Goal: Book appointment/travel/reservation

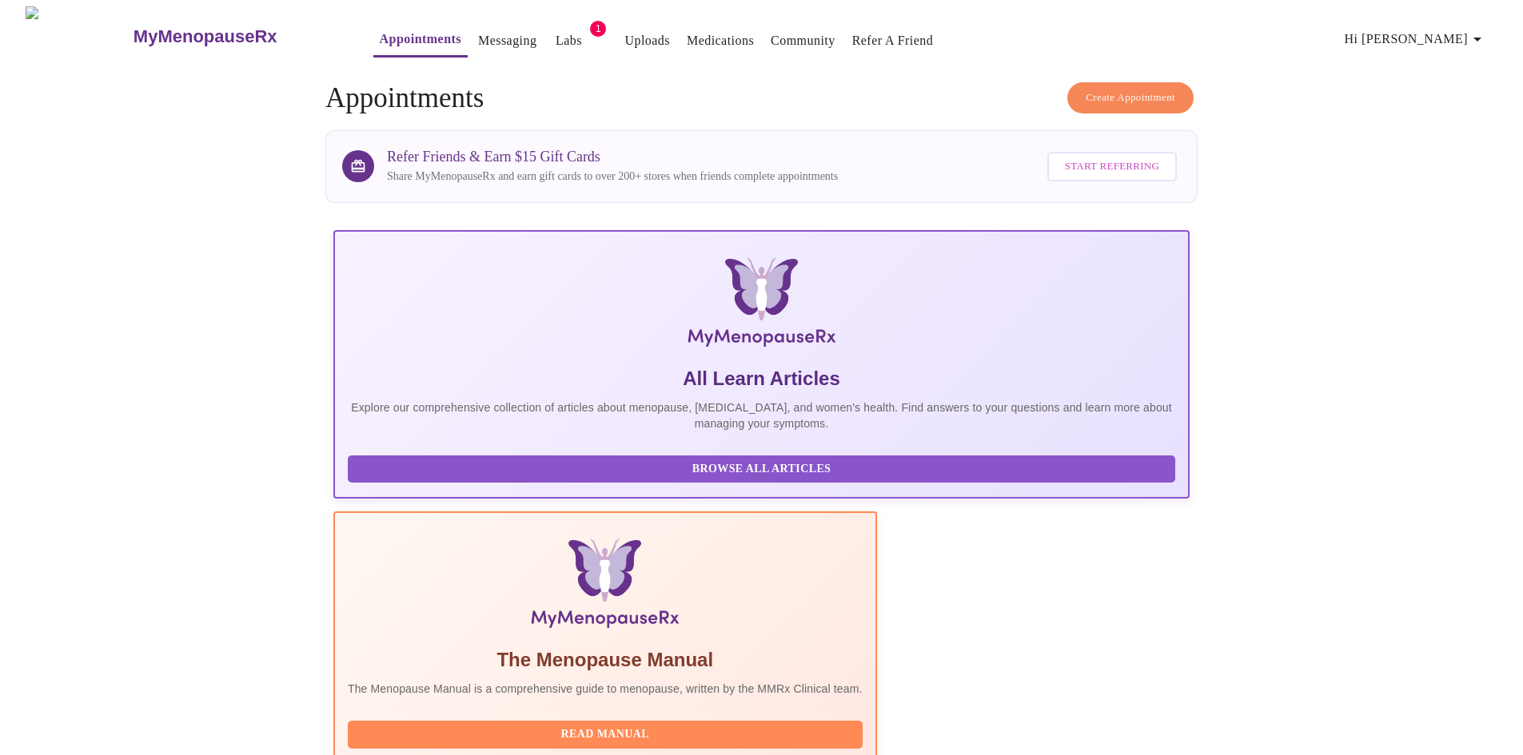
click at [380, 31] on link "Appointments" at bounding box center [421, 39] width 82 height 22
click at [1147, 92] on span "Create Appointment" at bounding box center [1131, 98] width 90 height 18
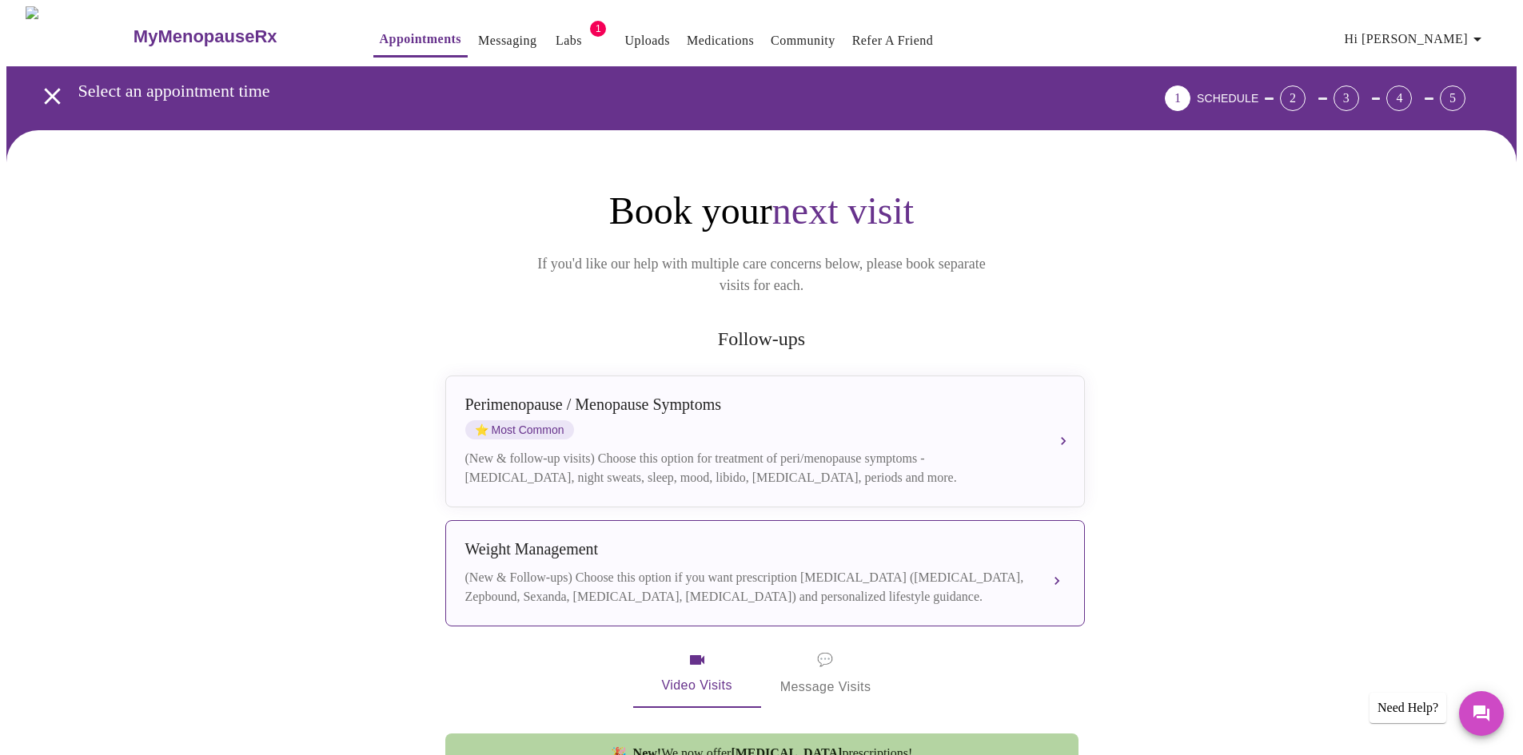
click at [650, 568] on div "(New & Follow-ups) Choose this option if you want prescription [MEDICAL_DATA] (…" at bounding box center [749, 587] width 568 height 38
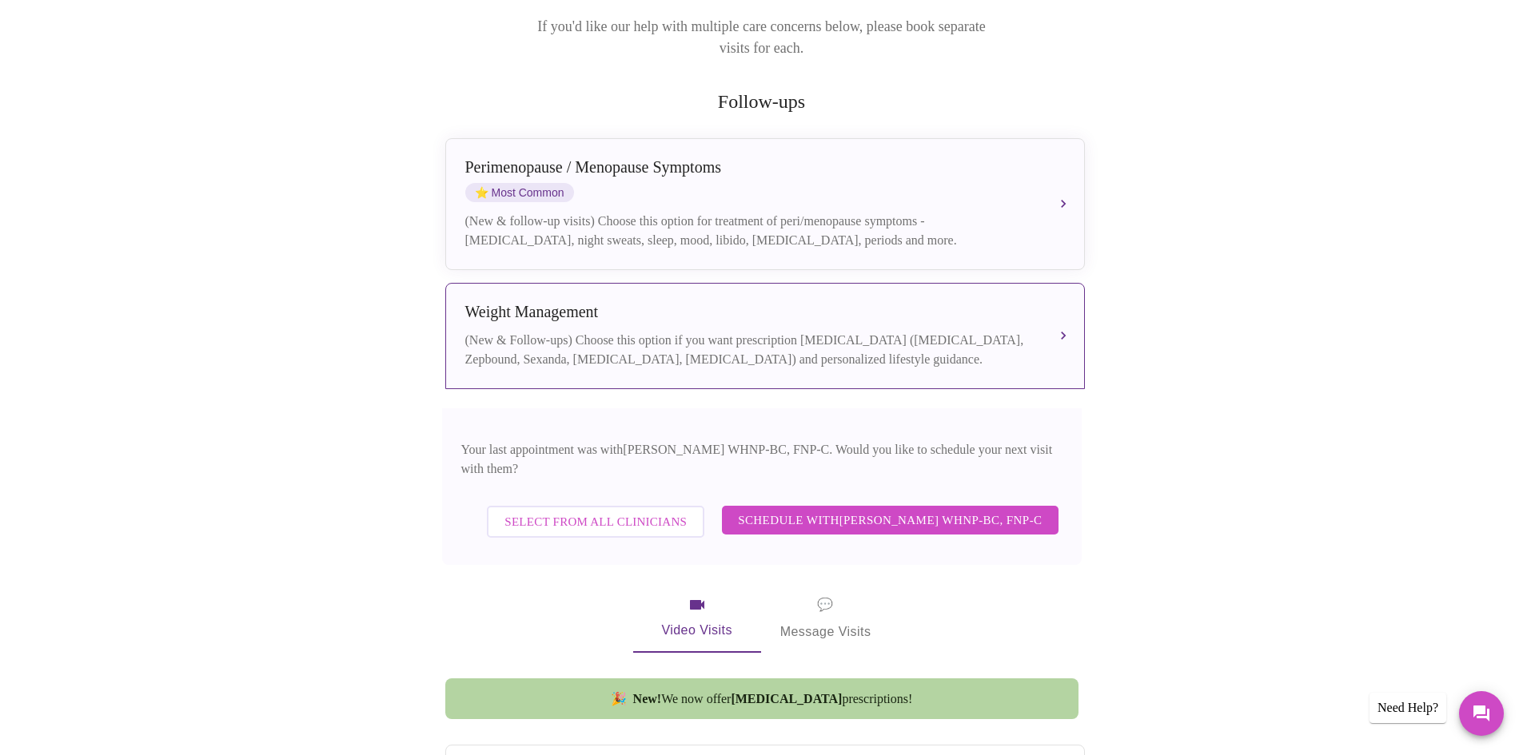
scroll to position [240, 0]
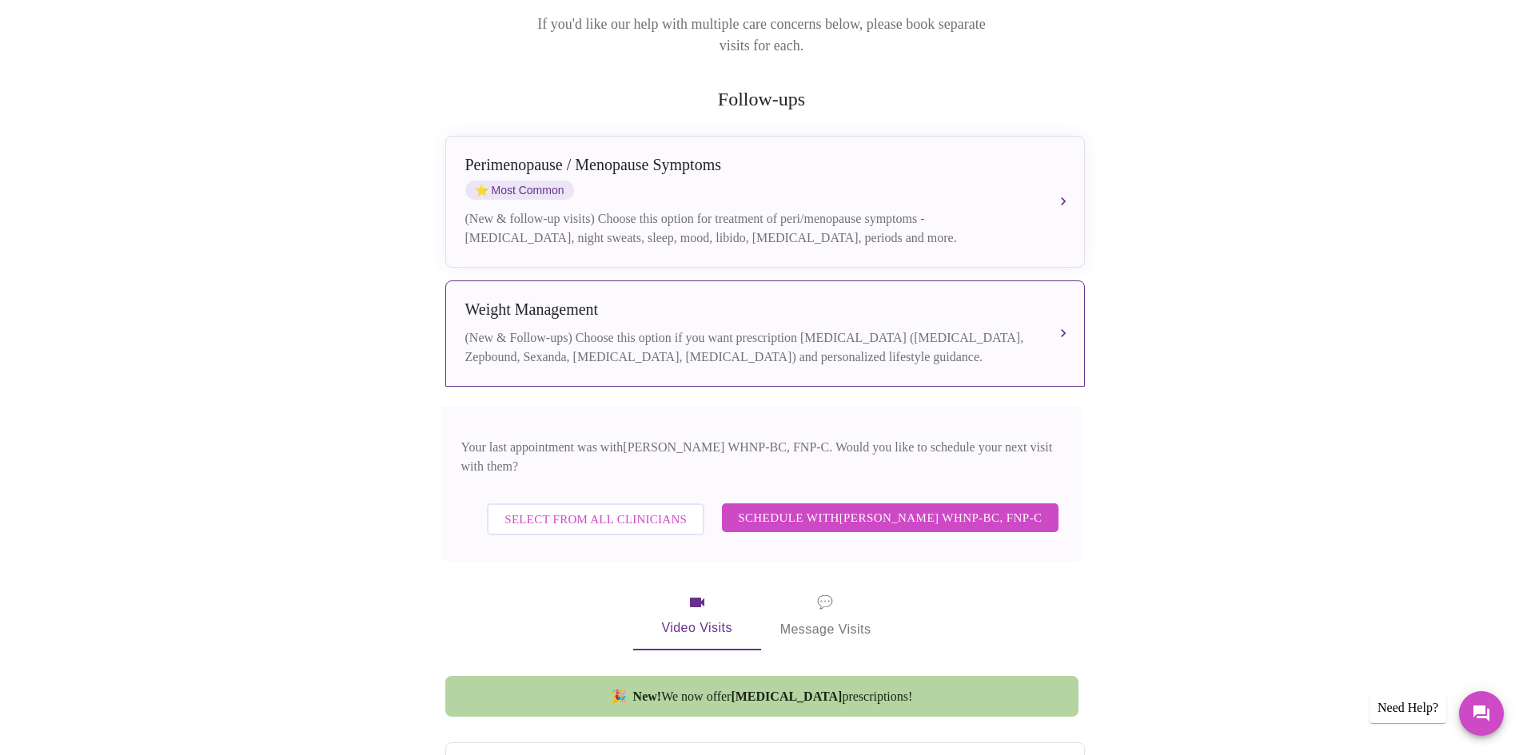
click at [966, 508] on span "Schedule with [PERSON_NAME] WHNP-BC, FNP-C" at bounding box center [890, 518] width 304 height 21
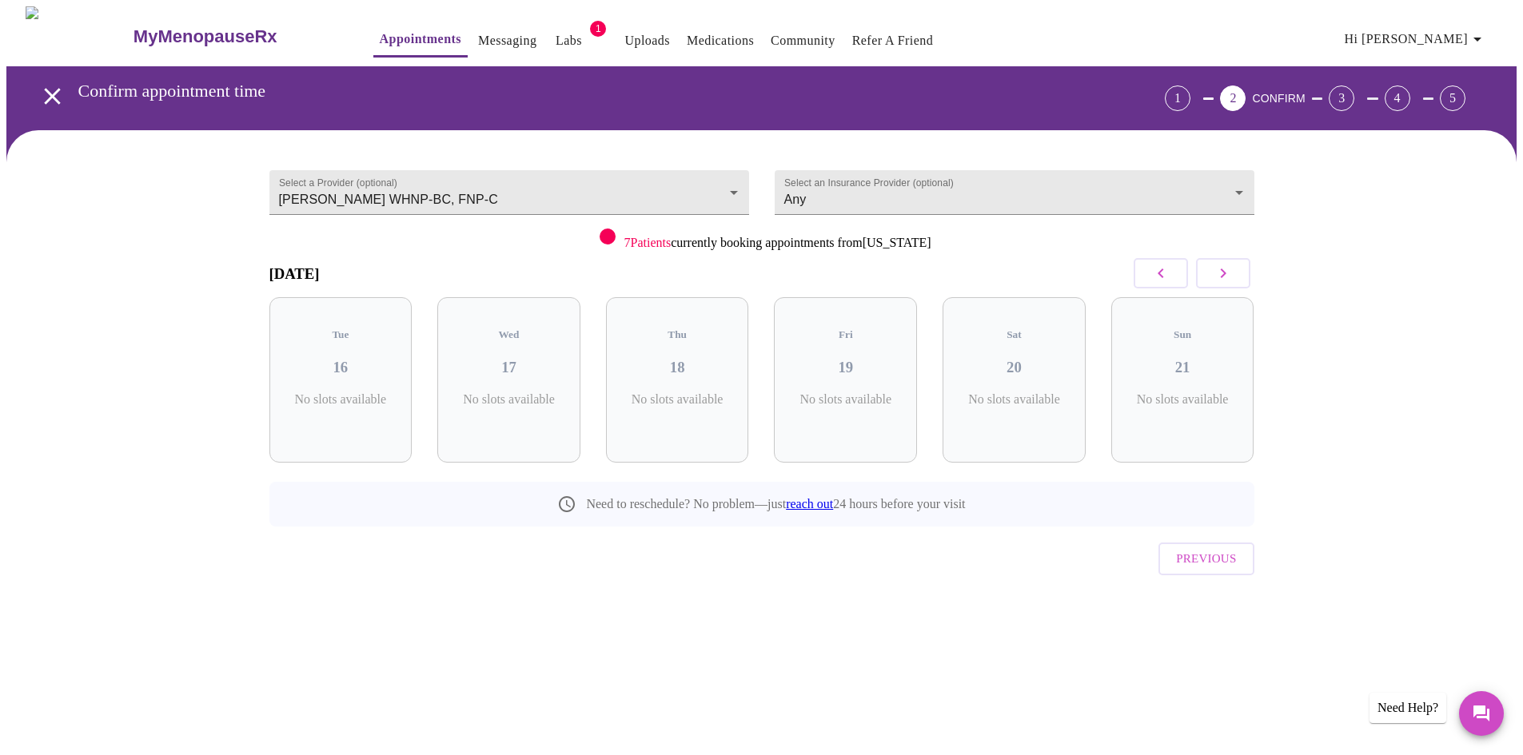
scroll to position [0, 0]
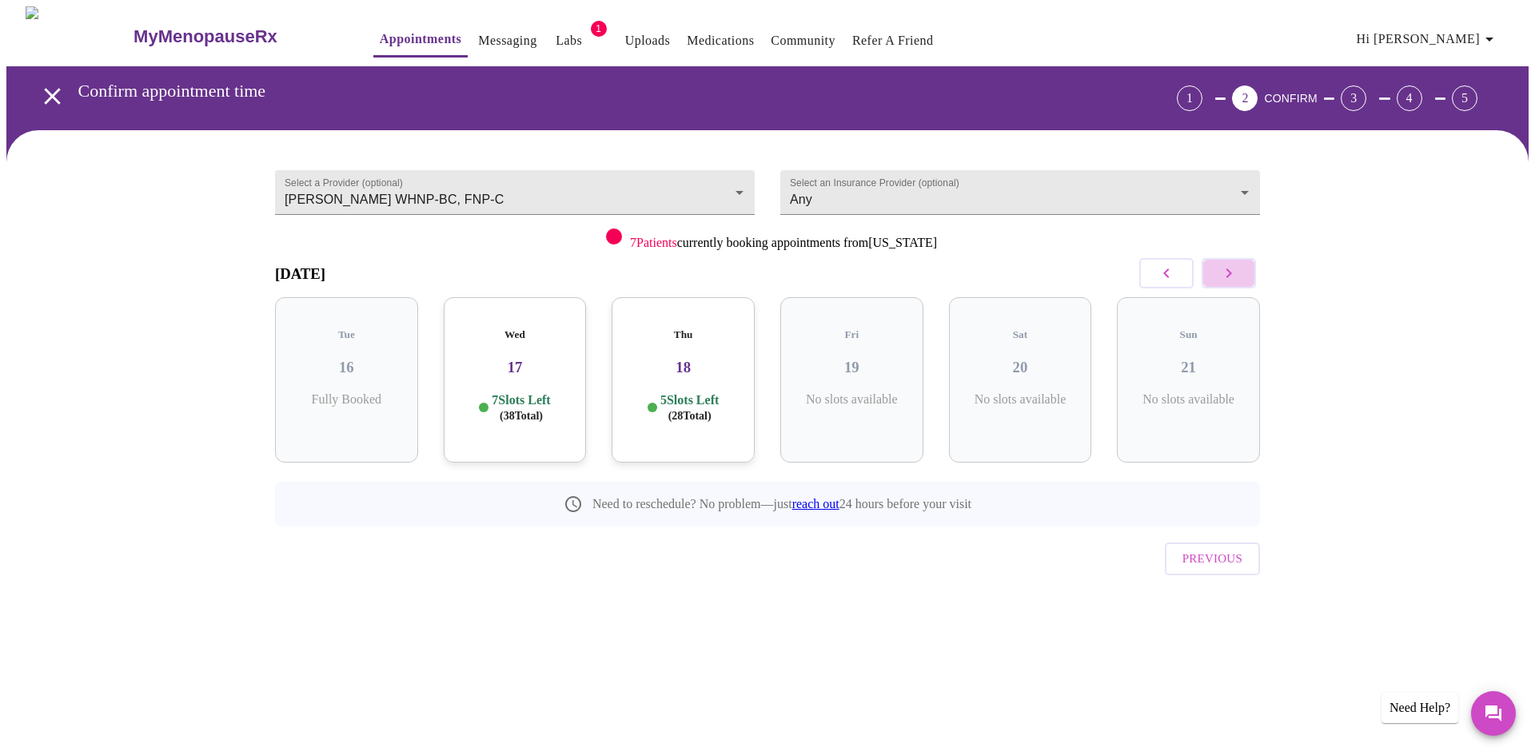
click at [1234, 274] on icon "button" at bounding box center [1228, 273] width 19 height 19
click at [855, 418] on div "Wed 24 7 Slots Left ( 40 Total)" at bounding box center [851, 379] width 143 height 165
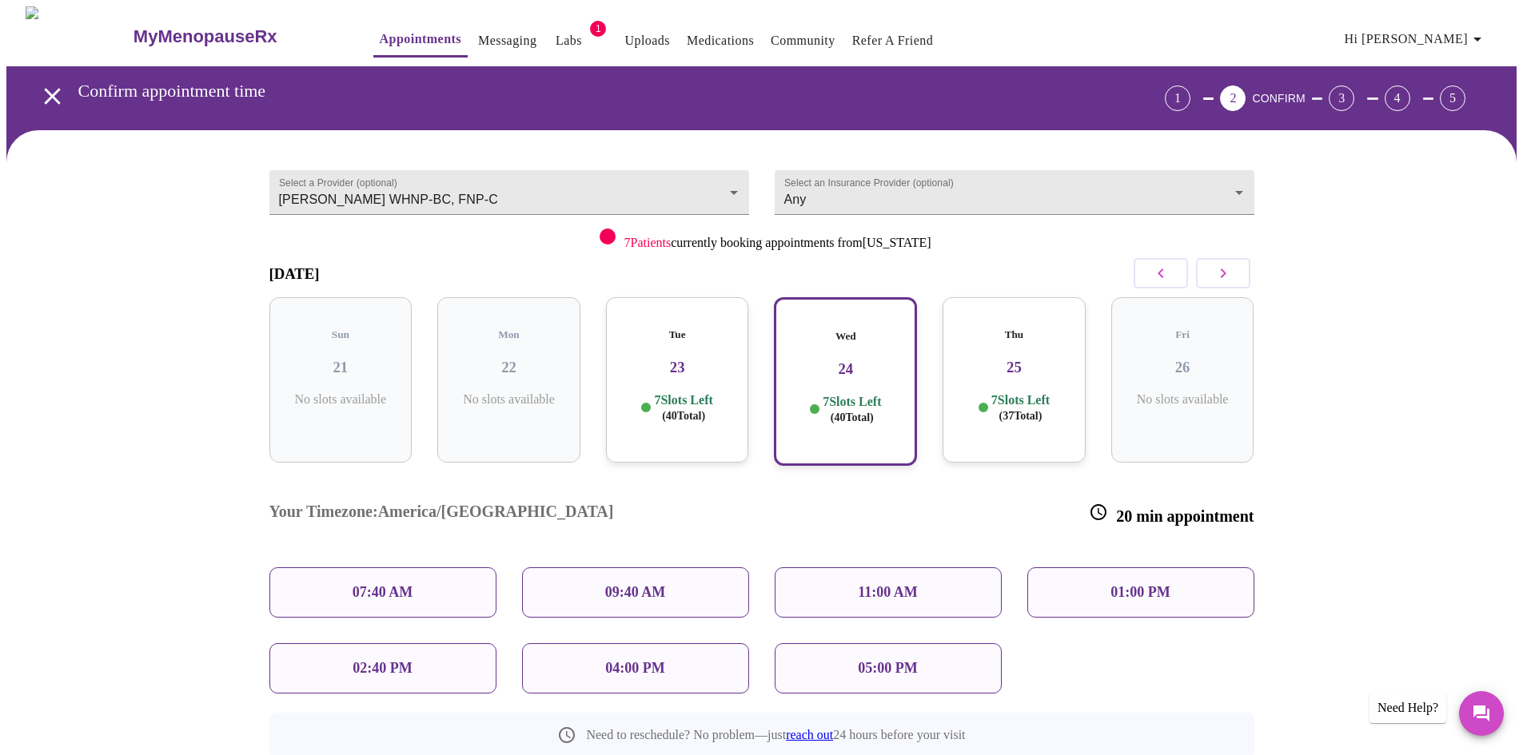
click at [688, 370] on div "Tue 23 7 Slots Left ( 40 Total)" at bounding box center [677, 379] width 143 height 165
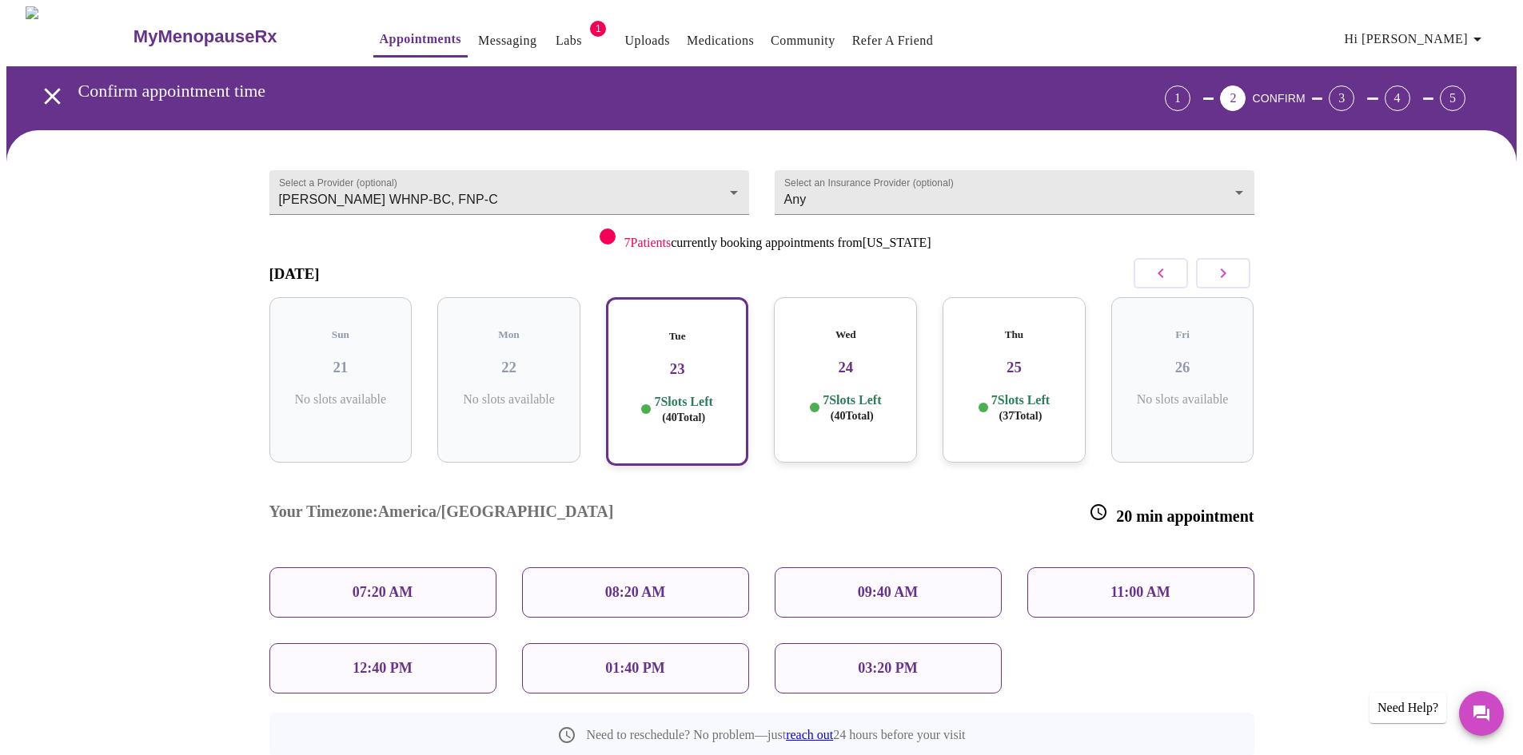
click at [901, 584] on p "09:40 AM" at bounding box center [888, 592] width 61 height 17
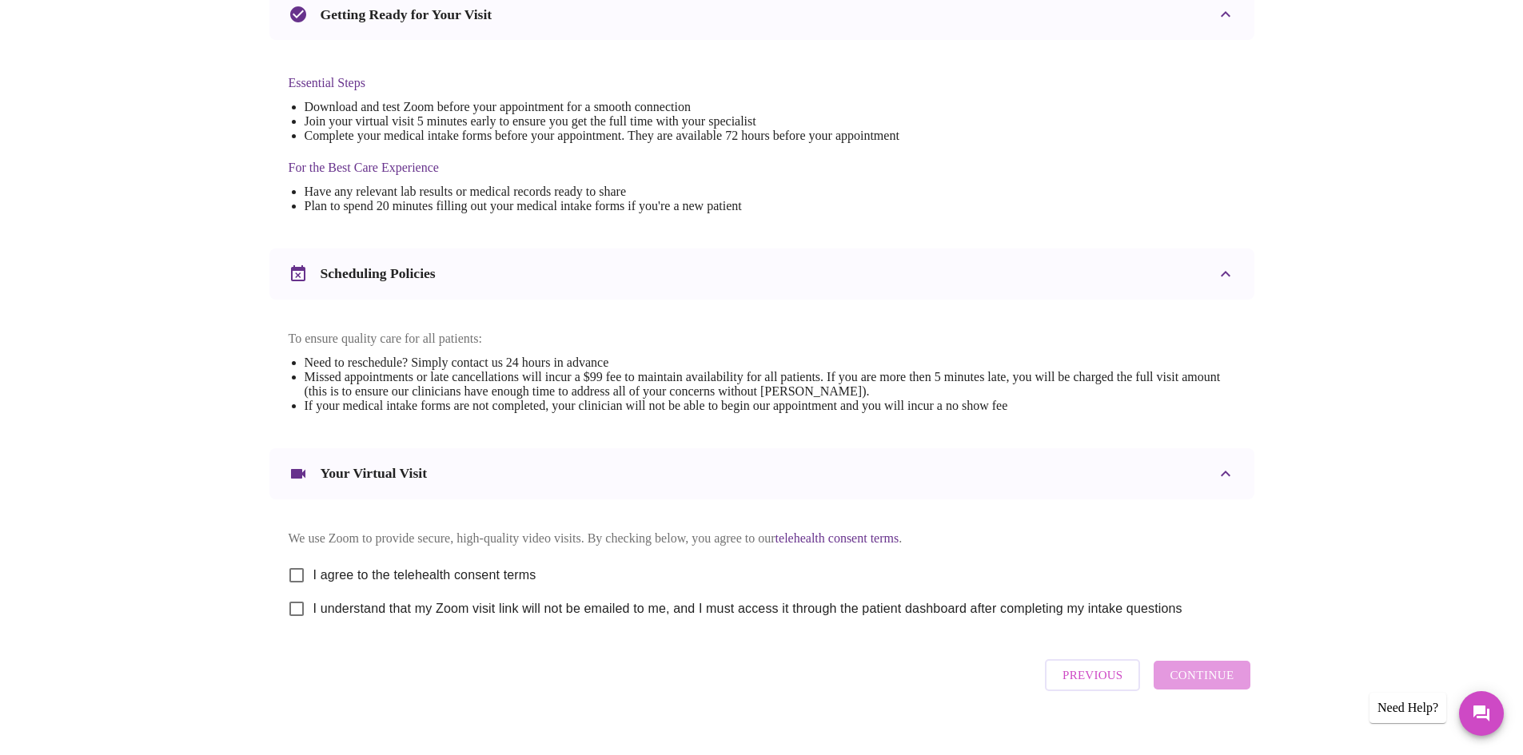
scroll to position [404, 0]
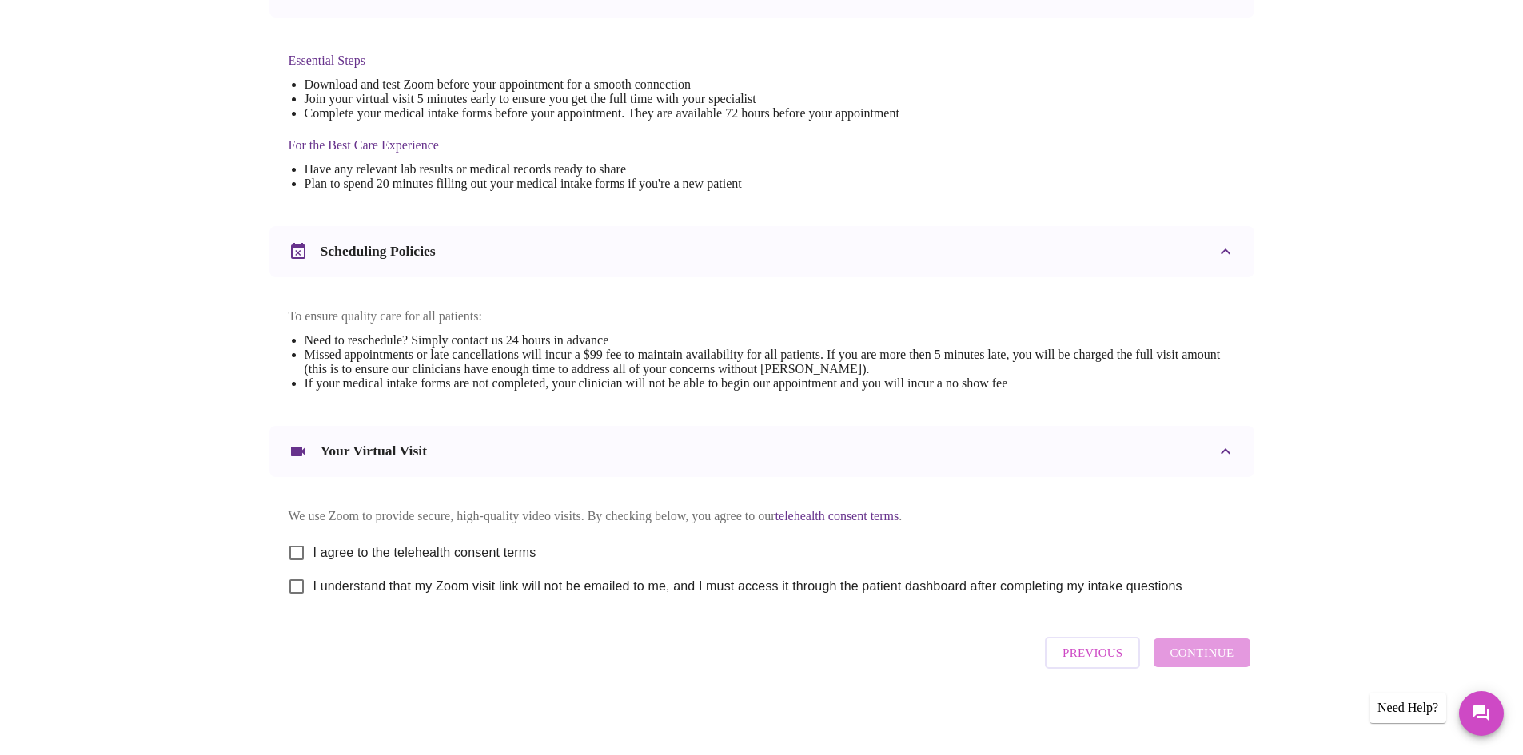
drag, startPoint x: 303, startPoint y: 545, endPoint x: 297, endPoint y: 561, distance: 16.9
click at [303, 545] on input "I agree to the telehealth consent terms" at bounding box center [297, 553] width 34 height 34
checkbox input "true"
click at [297, 576] on input "I understand that my Zoom visit link will not be emailed to me, and I must acce…" at bounding box center [297, 587] width 34 height 34
checkbox input "true"
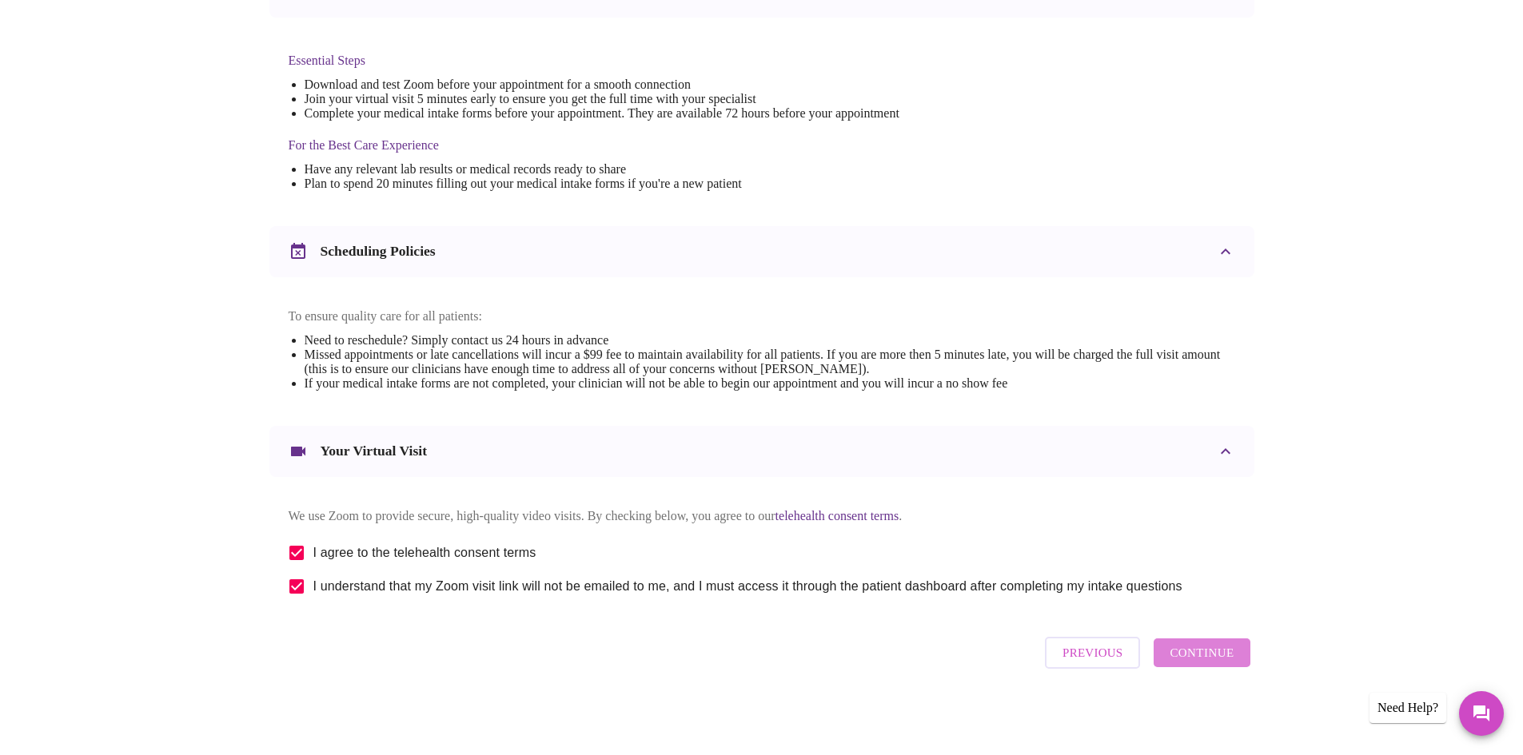
click at [1218, 662] on span "Continue" at bounding box center [1202, 653] width 64 height 21
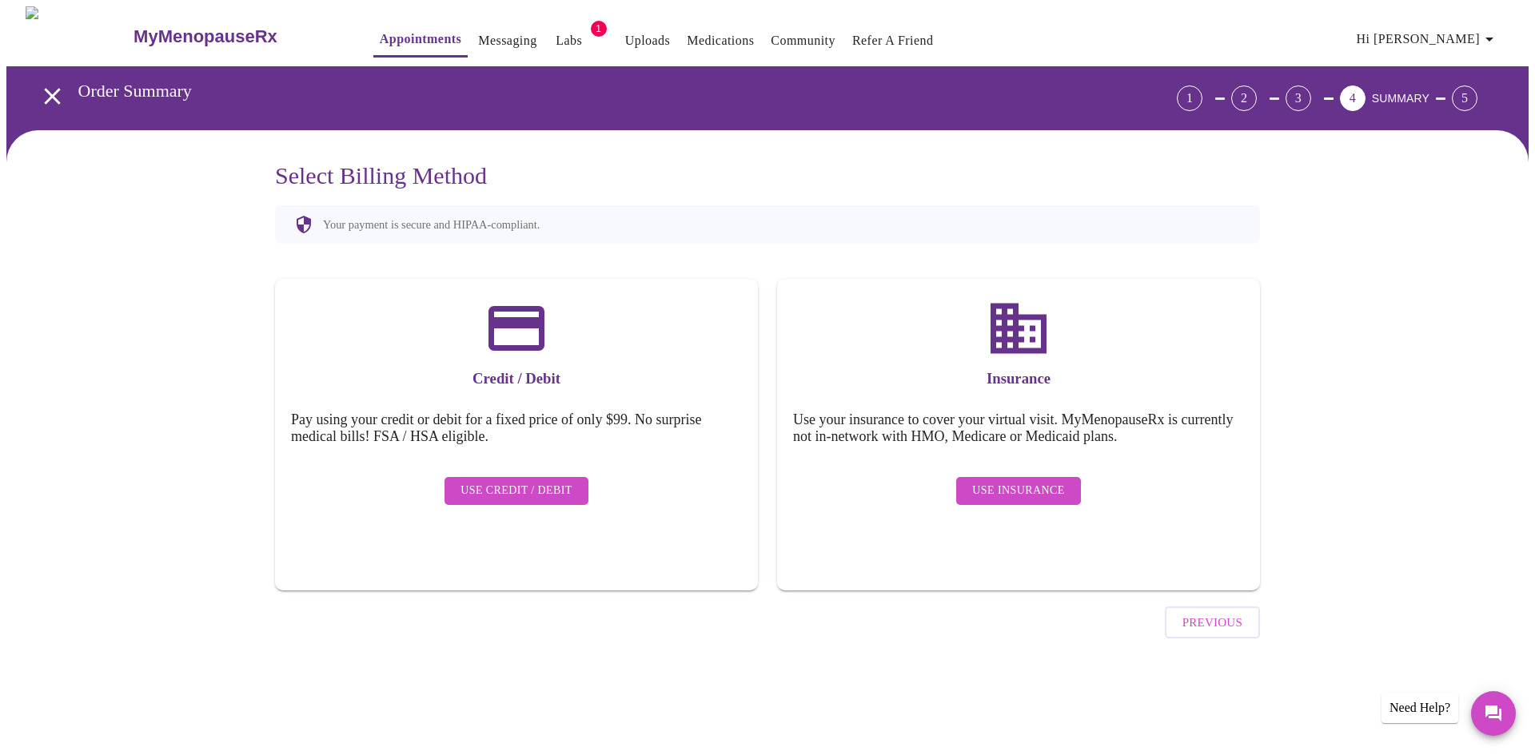
click at [1050, 493] on div "Use Insurance" at bounding box center [1018, 491] width 451 height 44
click at [1038, 485] on span "Use Insurance" at bounding box center [1018, 491] width 92 height 20
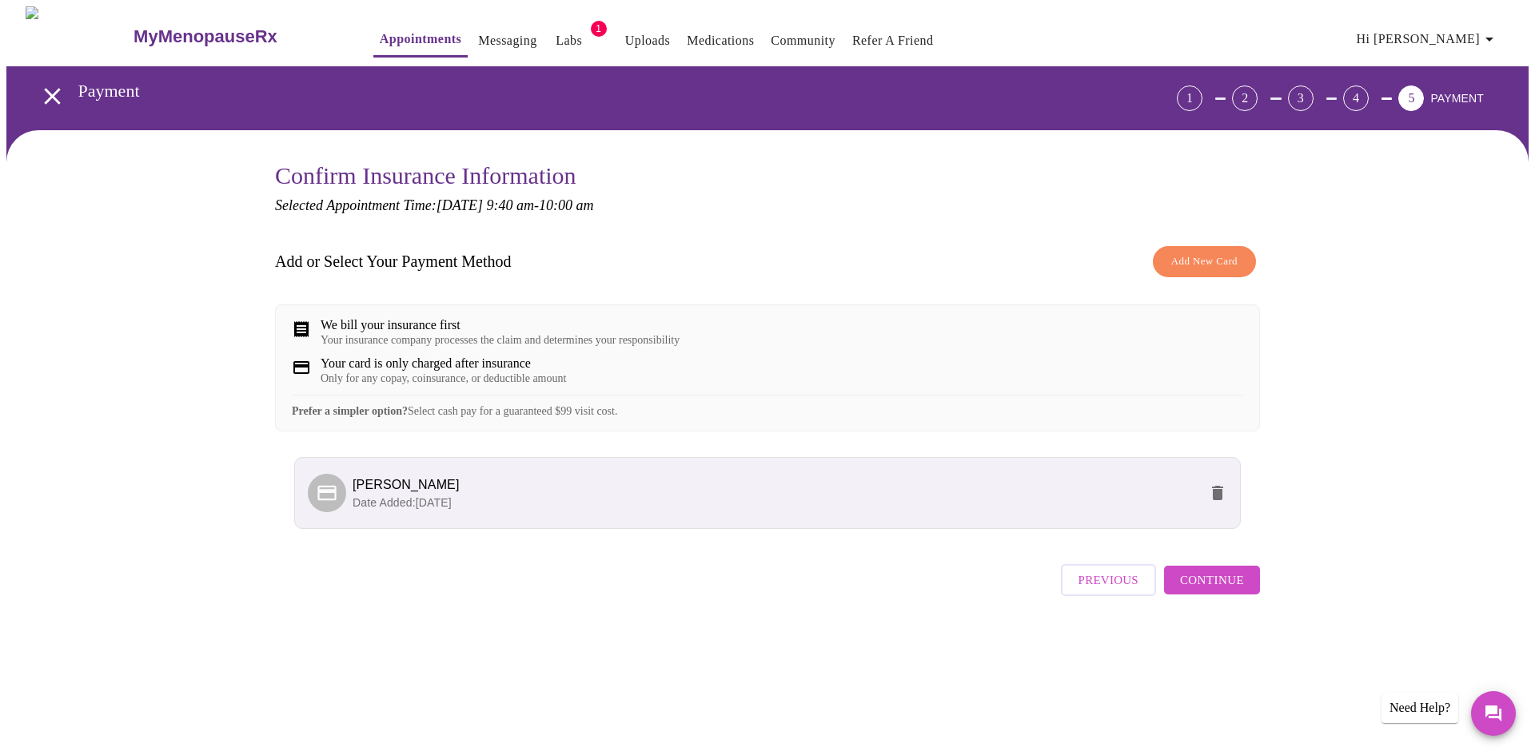
click at [1238, 591] on span "Continue" at bounding box center [1212, 580] width 64 height 21
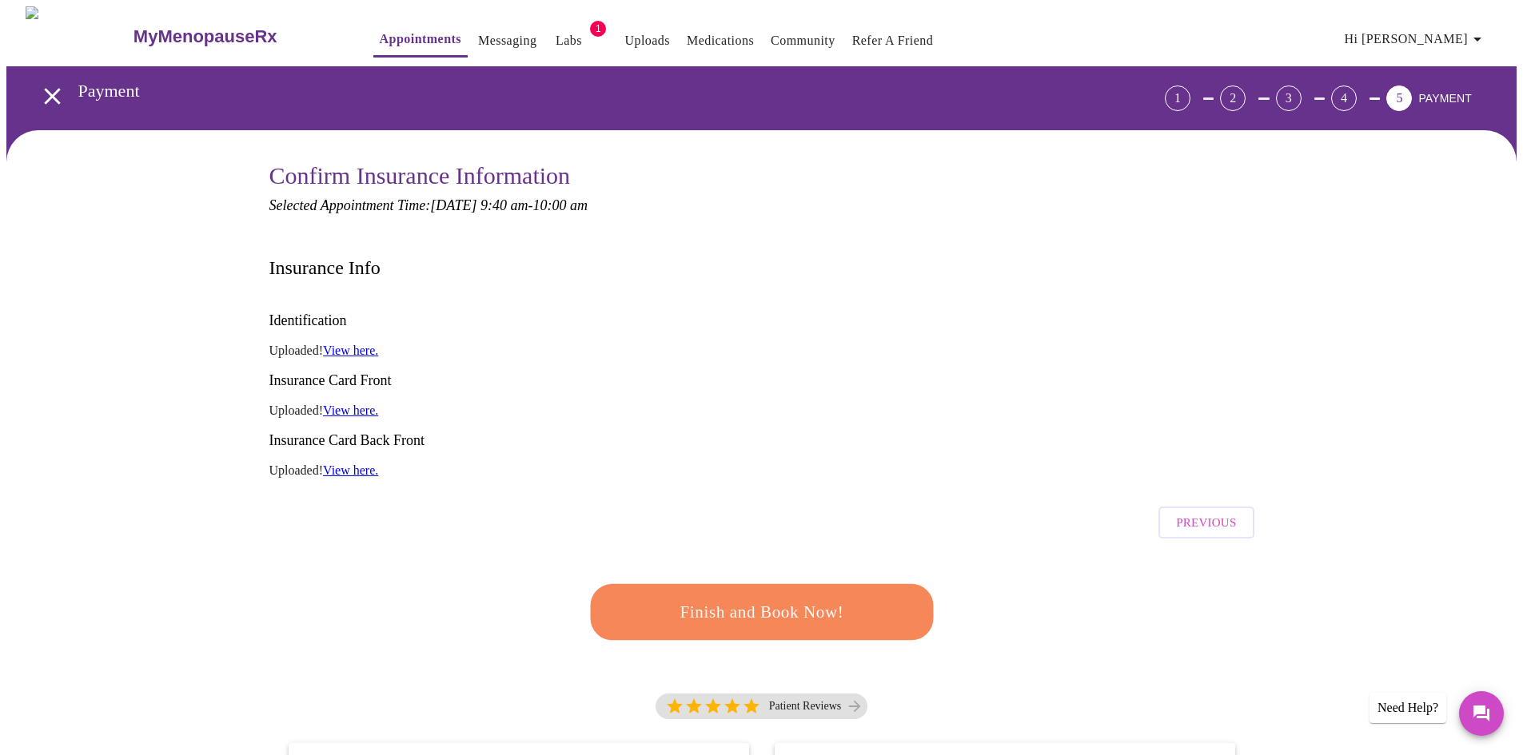
click at [803, 597] on span "Finish and Book Now!" at bounding box center [762, 612] width 309 height 31
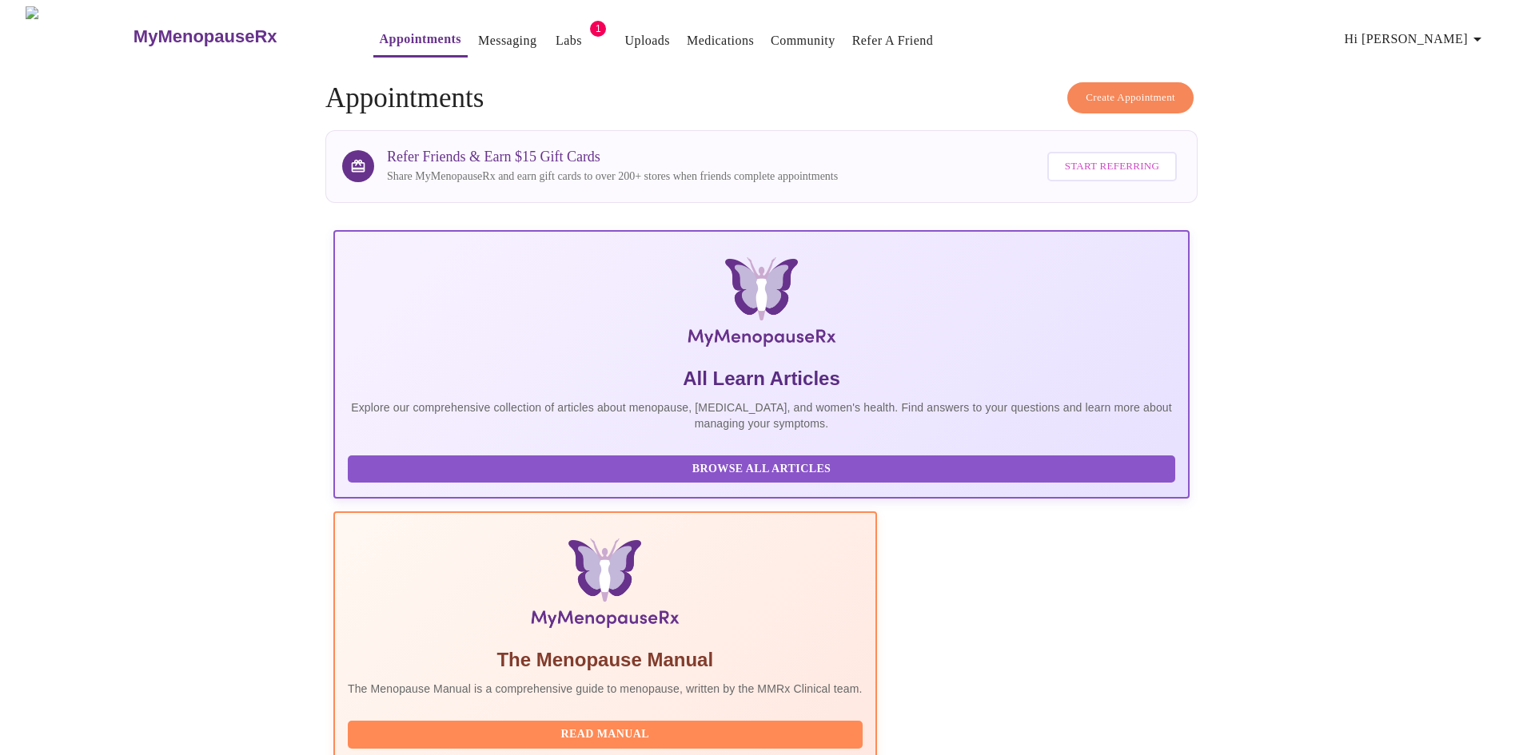
click at [478, 30] on link "Messaging" at bounding box center [507, 41] width 58 height 22
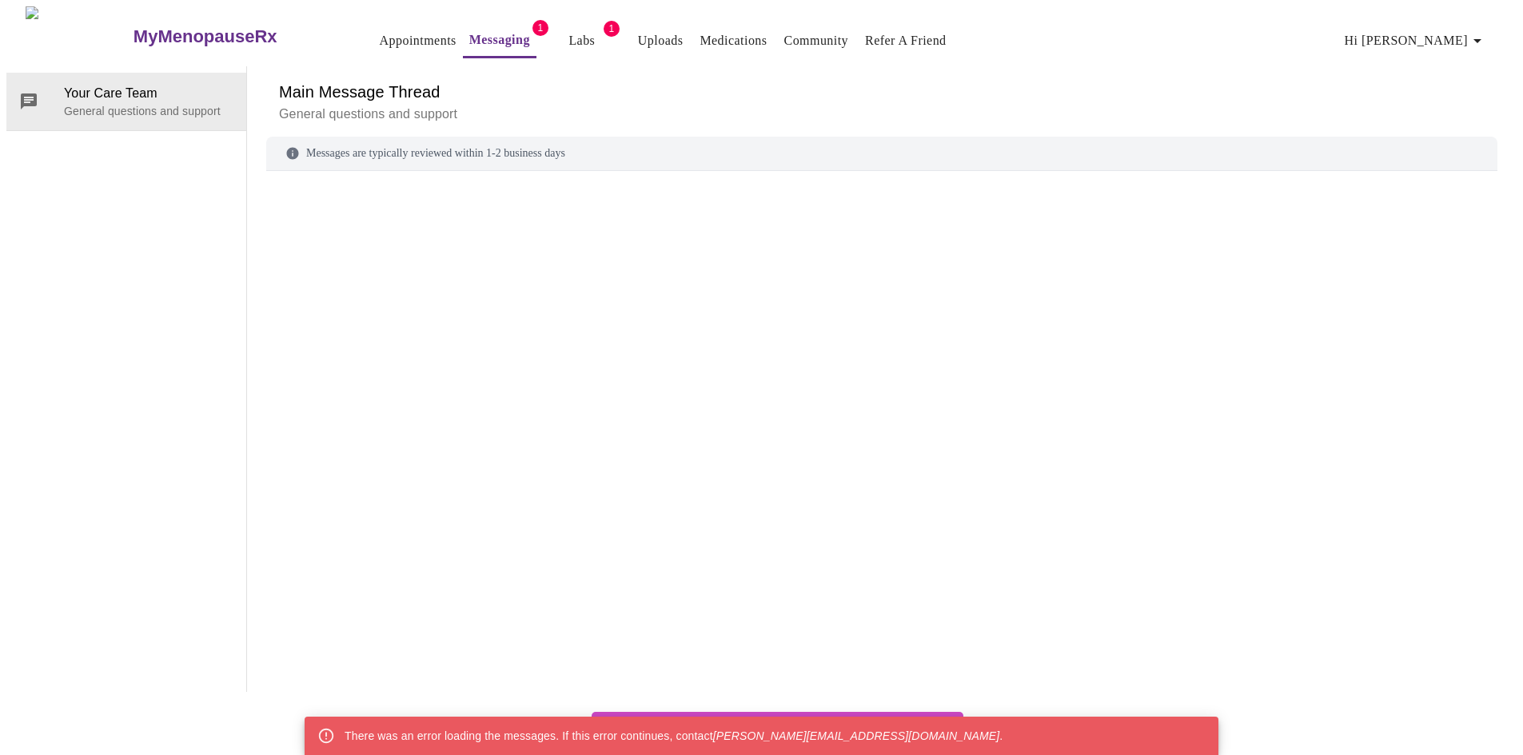
scroll to position [60, 0]
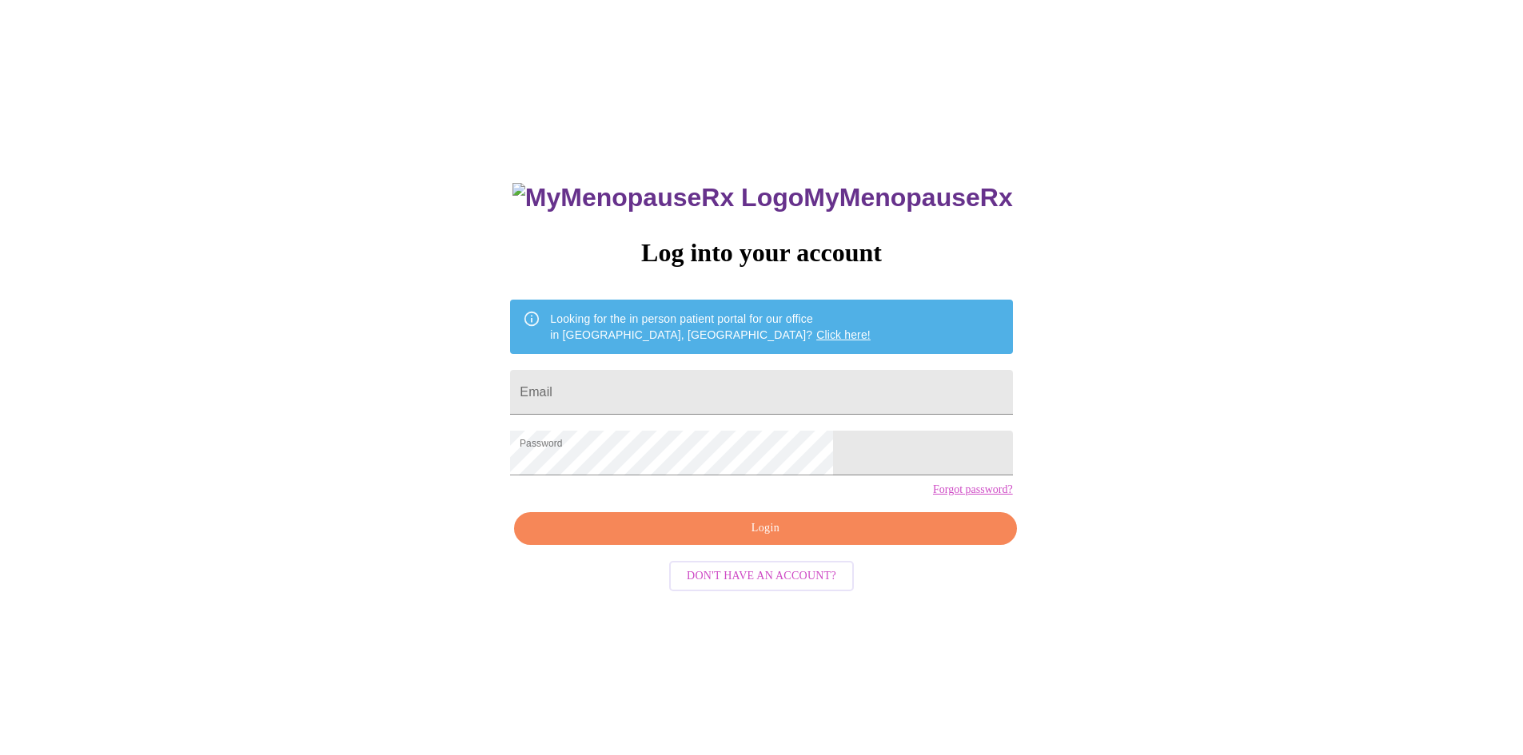
scroll to position [16, 0]
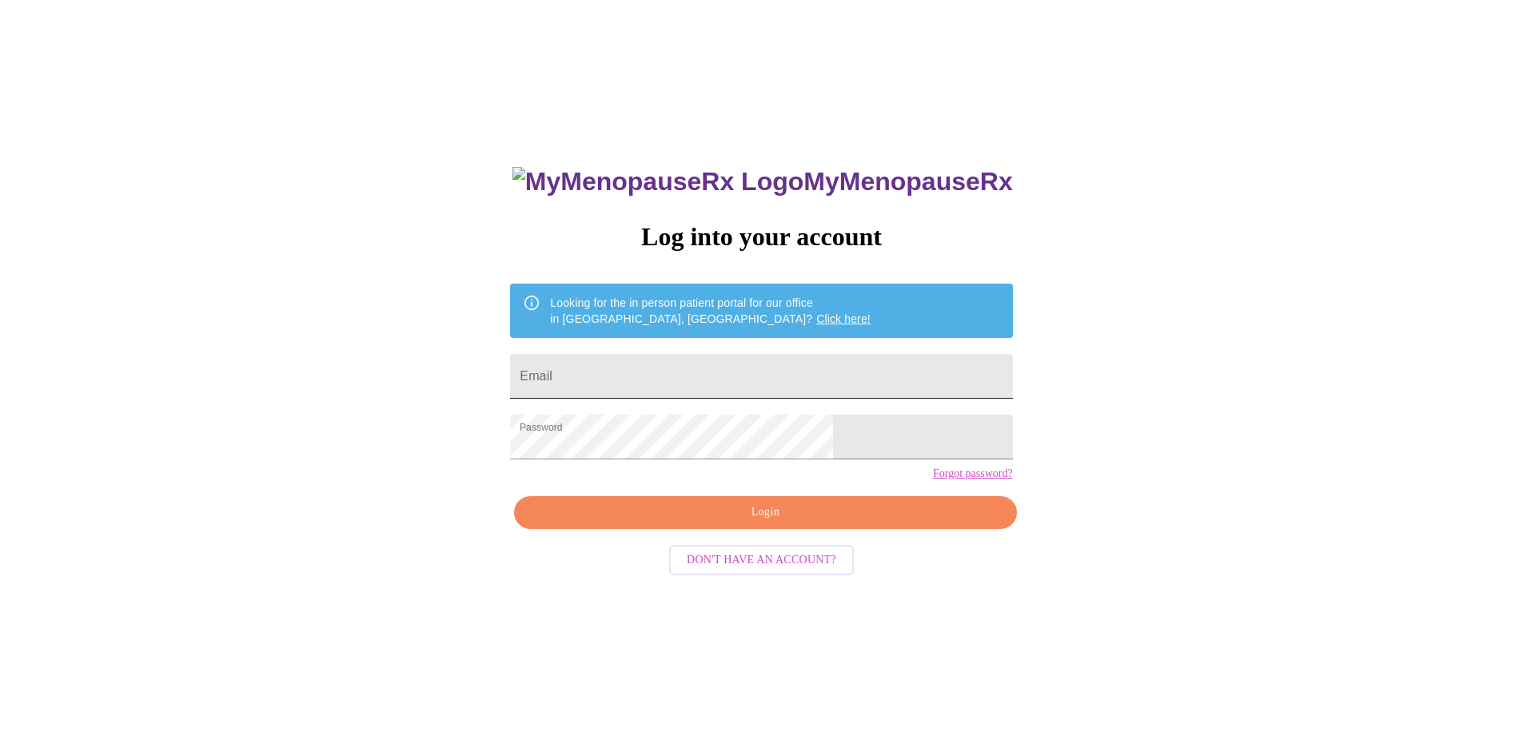
drag, startPoint x: 699, startPoint y: 389, endPoint x: 684, endPoint y: 375, distance: 20.4
click at [696, 386] on input "Email" at bounding box center [761, 376] width 502 height 45
type input "[EMAIL_ADDRESS][DOMAIN_NAME]"
click at [785, 523] on span "Login" at bounding box center [764, 513] width 465 height 20
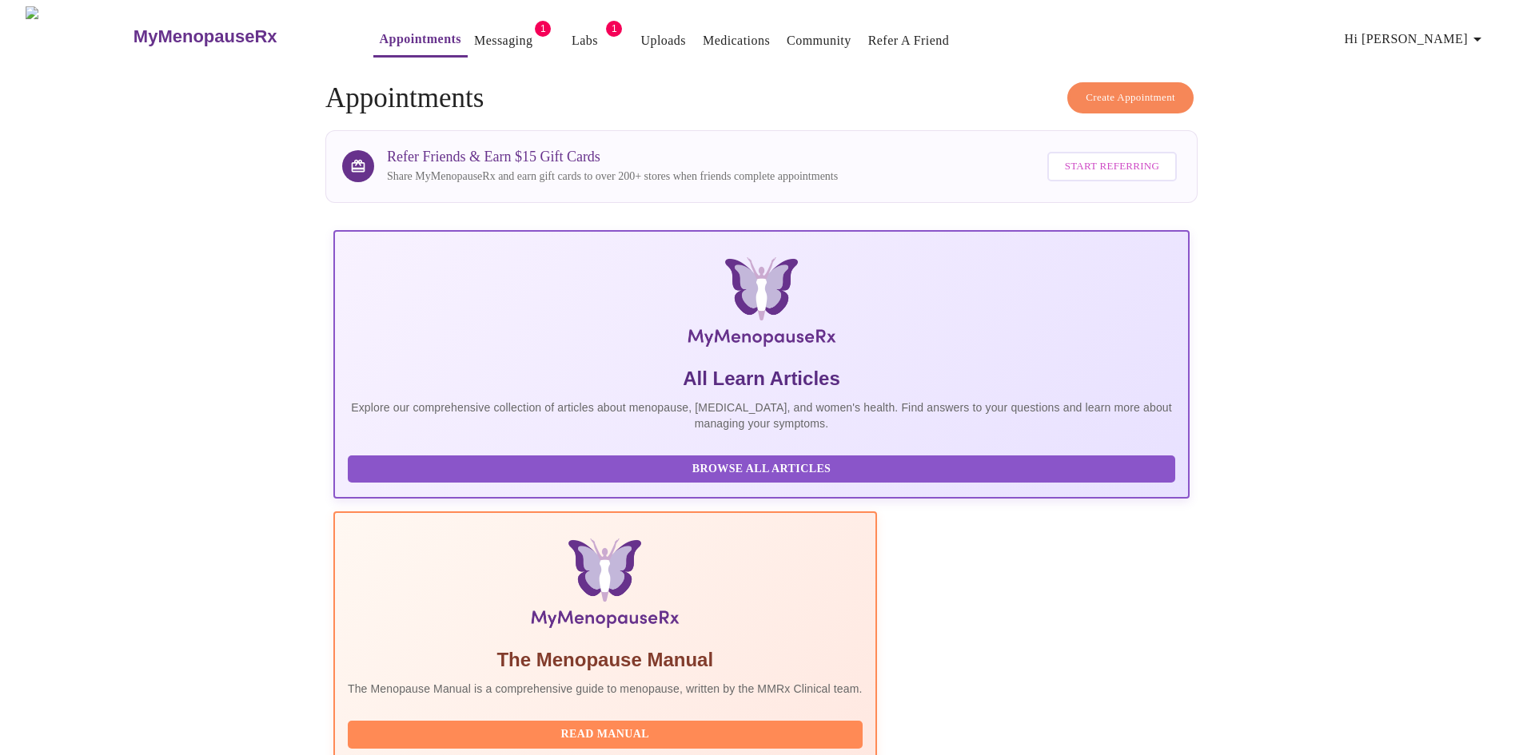
click at [475, 30] on link "Messaging" at bounding box center [503, 41] width 58 height 22
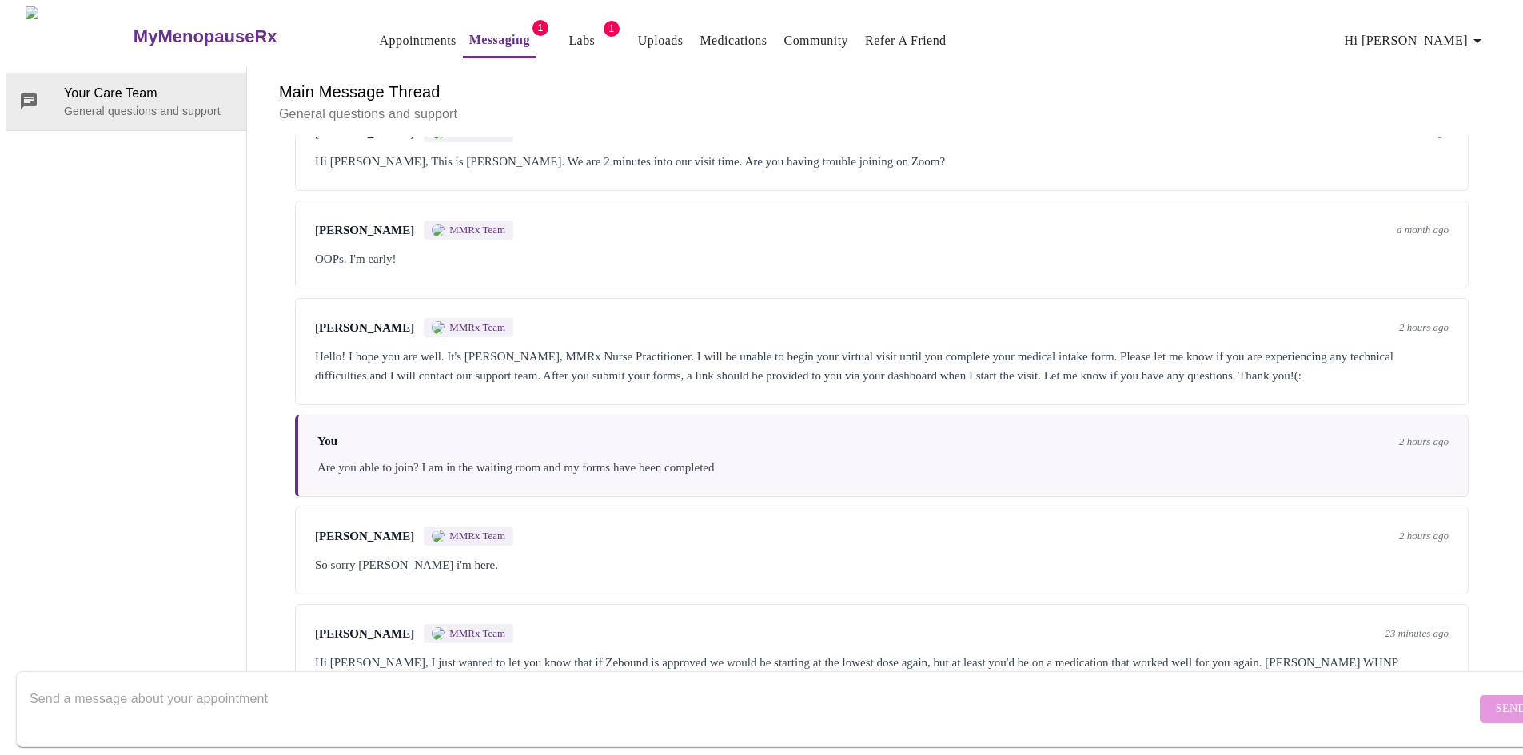
scroll to position [4849, 0]
